Goal: Task Accomplishment & Management: Use online tool/utility

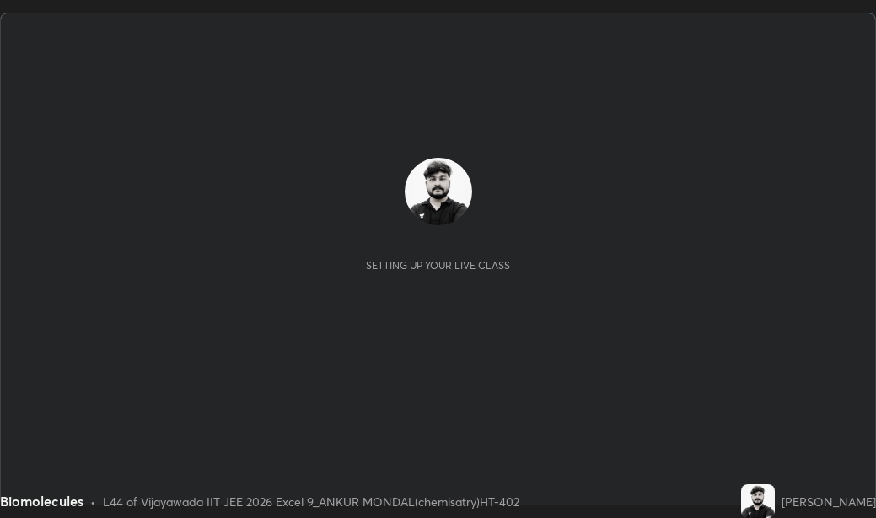
scroll to position [518, 876]
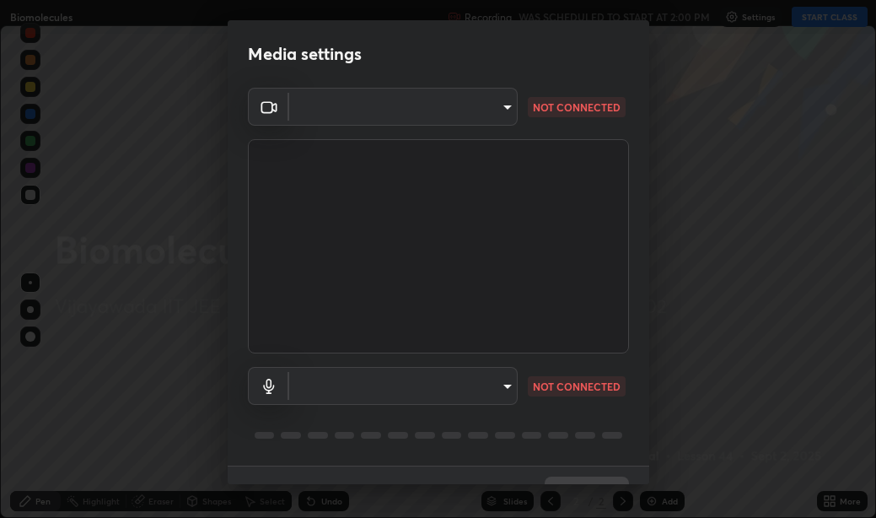
type input "580cdf1e43ac14fa12f0c2cca4424a0ce01e80e8fe0b5185679ab71dc8131535"
type input "default"
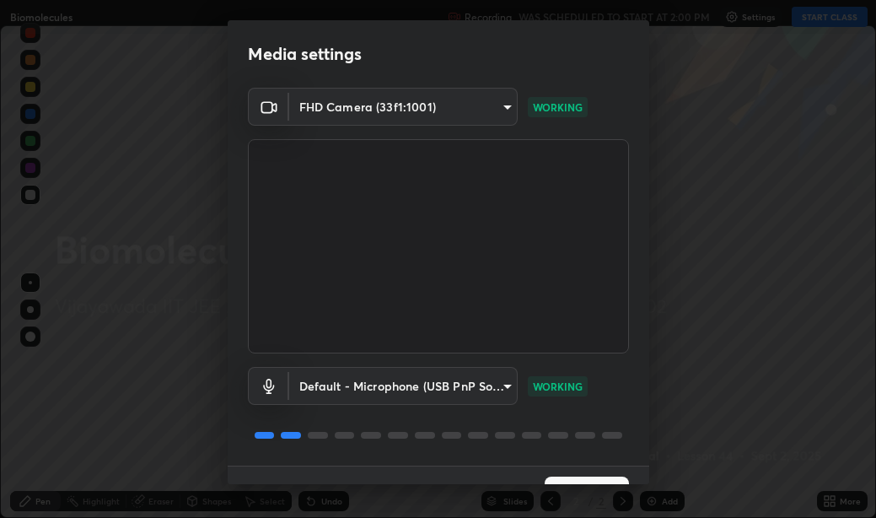
scroll to position [35, 0]
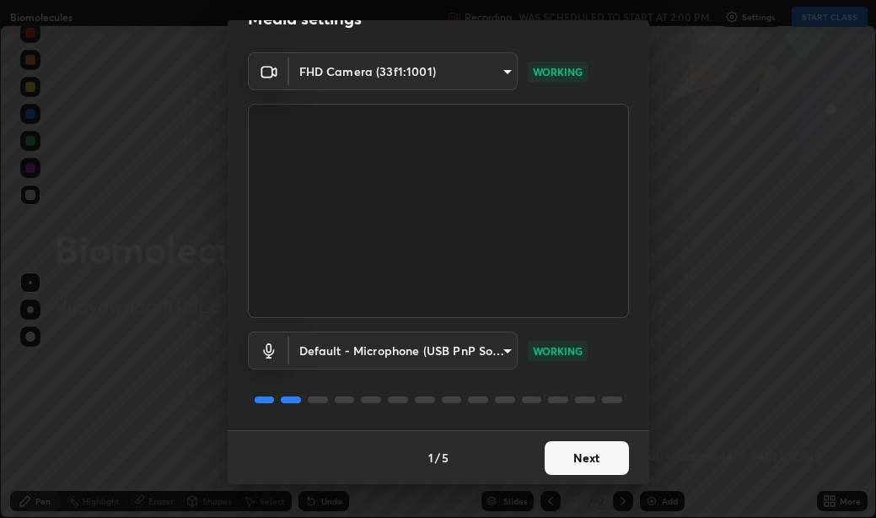
click at [565, 456] on button "Next" at bounding box center [587, 458] width 84 height 34
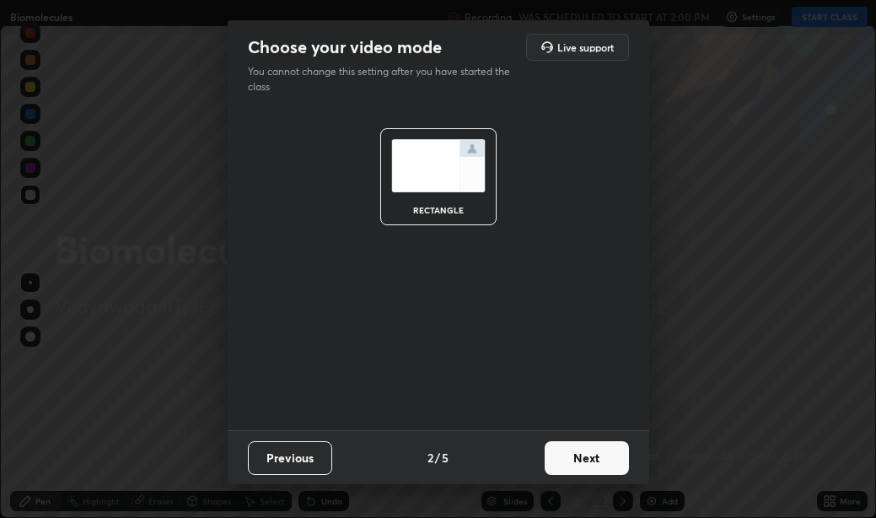
click at [571, 457] on button "Next" at bounding box center [587, 458] width 84 height 34
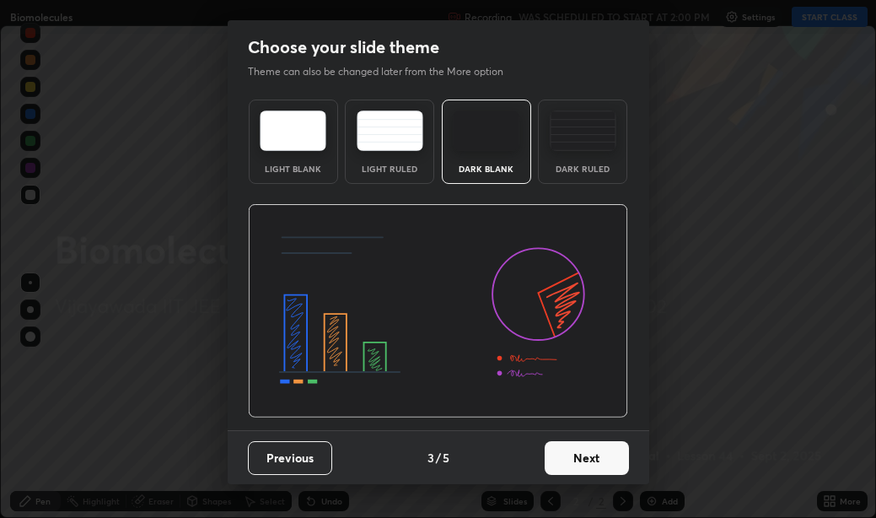
click at [577, 457] on button "Next" at bounding box center [587, 458] width 84 height 34
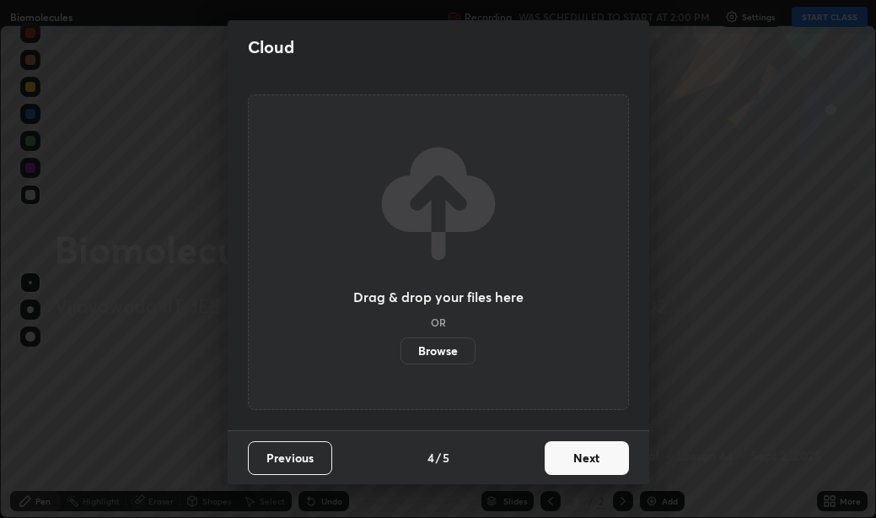
click at [572, 456] on button "Next" at bounding box center [587, 458] width 84 height 34
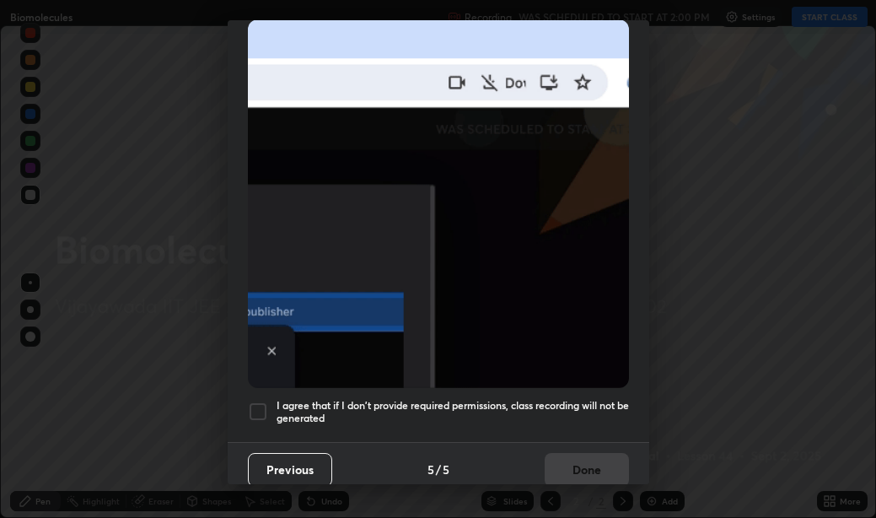
scroll to position [379, 0]
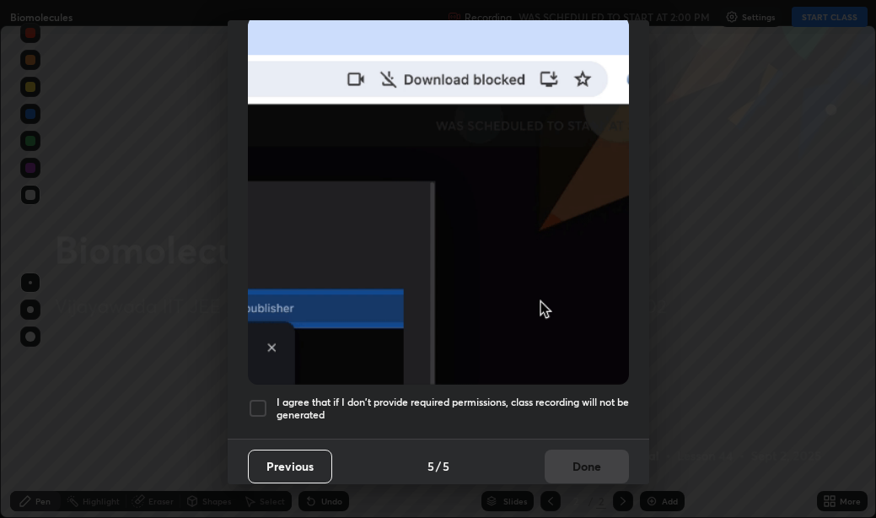
click at [260, 398] on div at bounding box center [258, 408] width 20 height 20
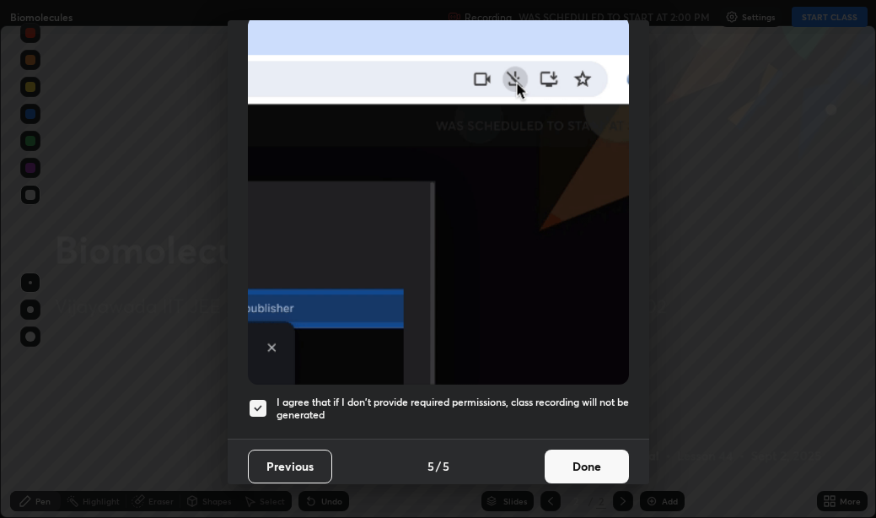
click at [575, 454] on button "Done" at bounding box center [587, 466] width 84 height 34
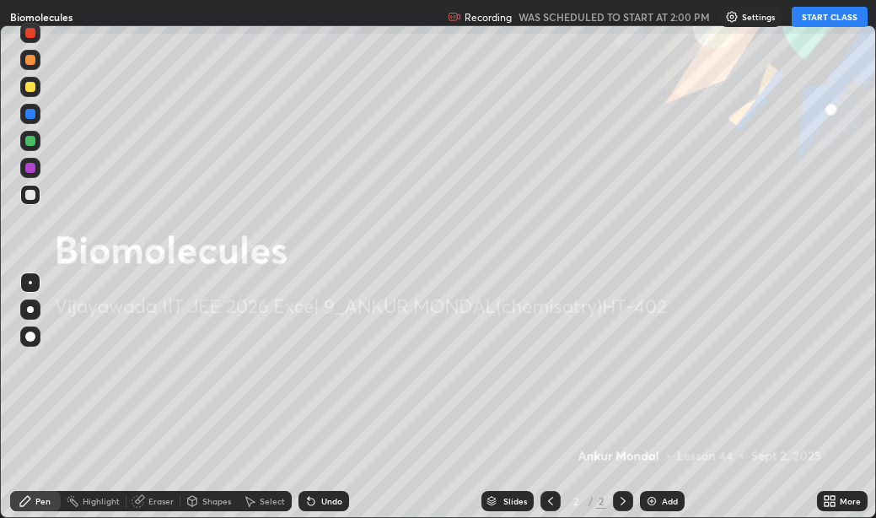
click at [752, 20] on p "Settings" at bounding box center [758, 17] width 33 height 8
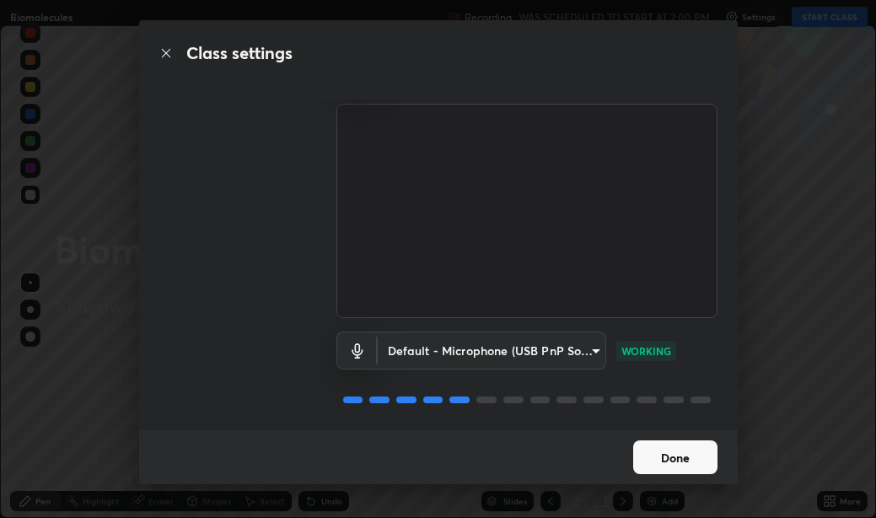
scroll to position [52, 0]
click at [666, 455] on button "Done" at bounding box center [675, 457] width 84 height 34
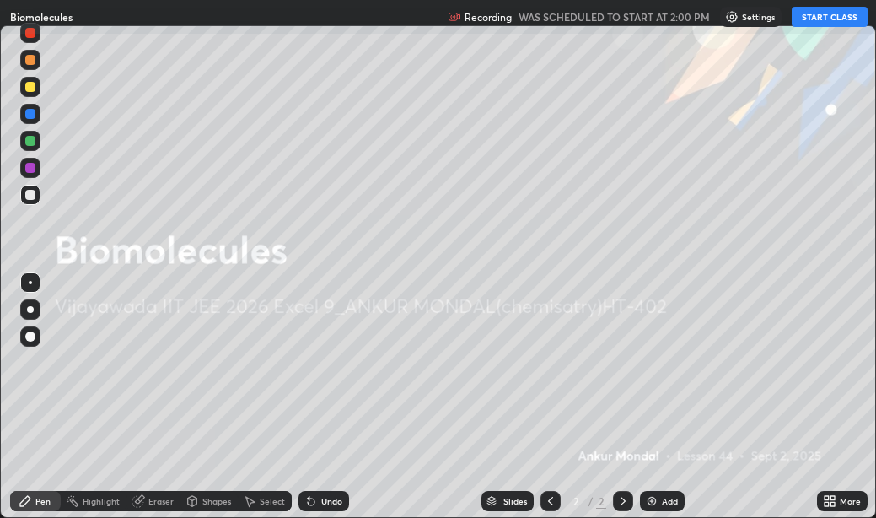
click at [847, 13] on button "START CLASS" at bounding box center [830, 17] width 76 height 20
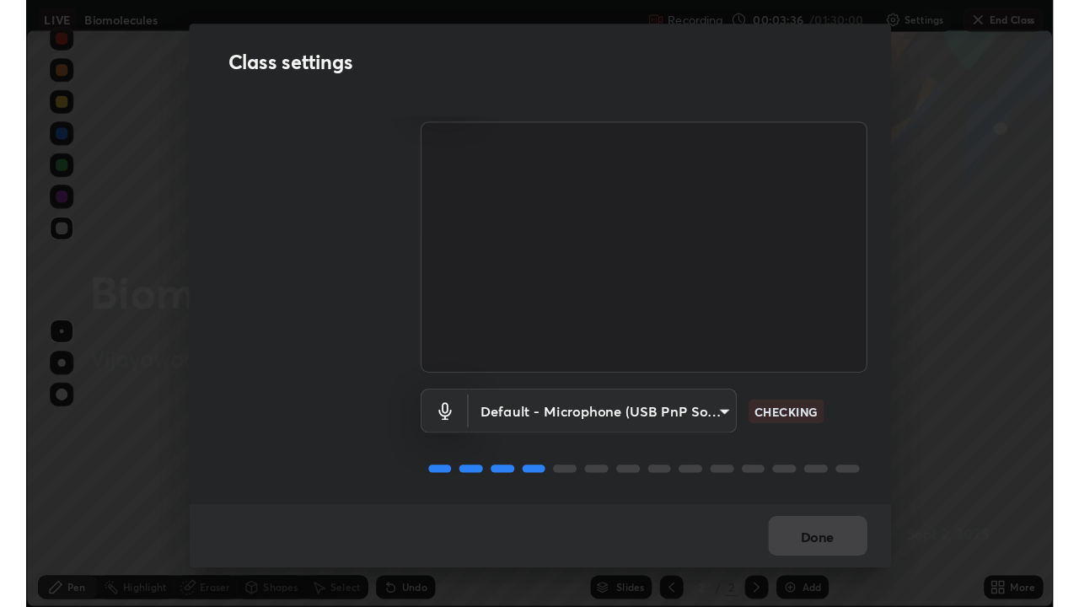
scroll to position [52, 0]
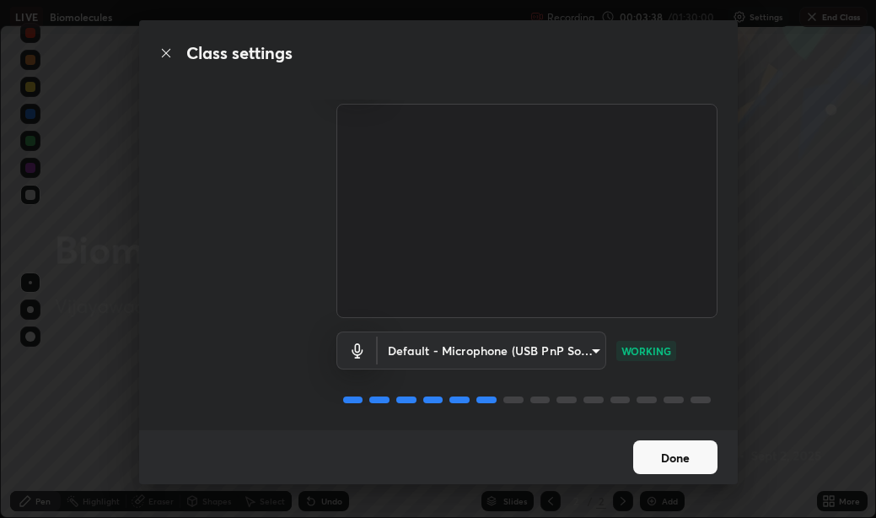
click at [692, 456] on button "Done" at bounding box center [675, 457] width 84 height 34
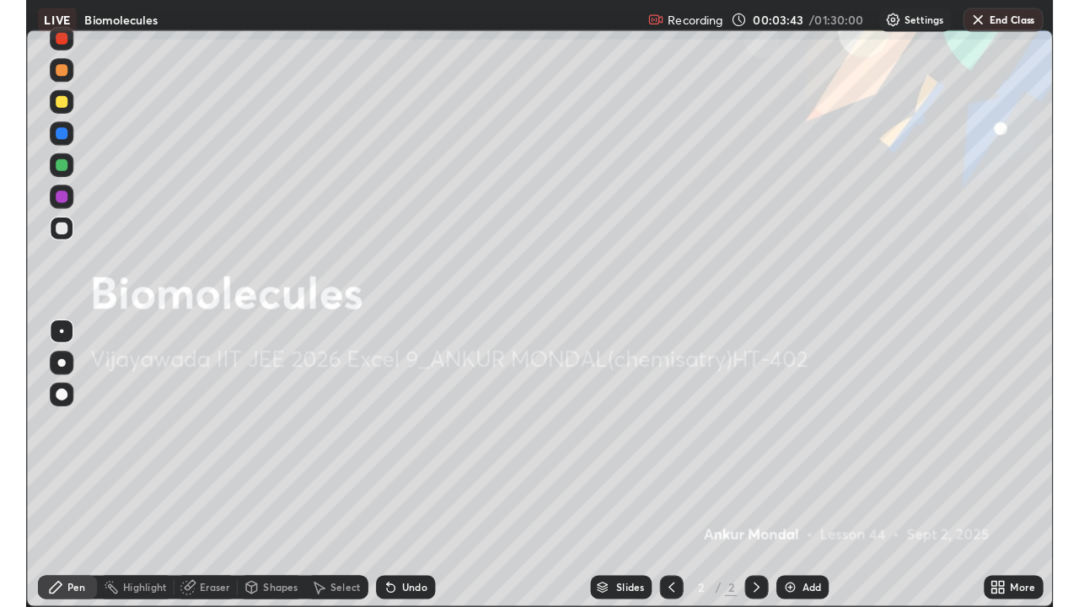
scroll to position [607, 1079]
